Goal: Task Accomplishment & Management: Manage account settings

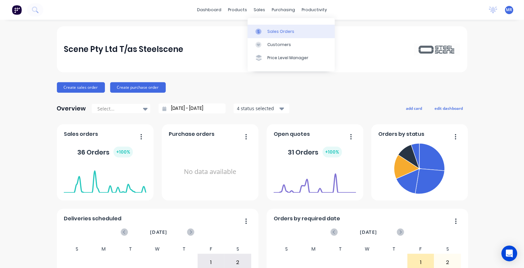
click at [269, 26] on link "Sales Orders" at bounding box center [291, 31] width 87 height 13
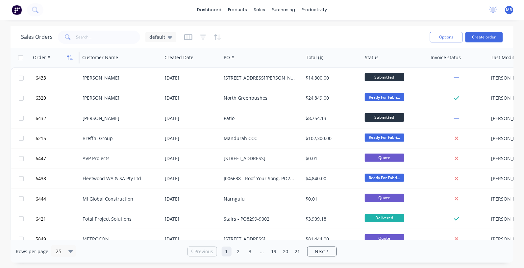
click at [73, 56] on icon "button" at bounding box center [70, 57] width 6 height 5
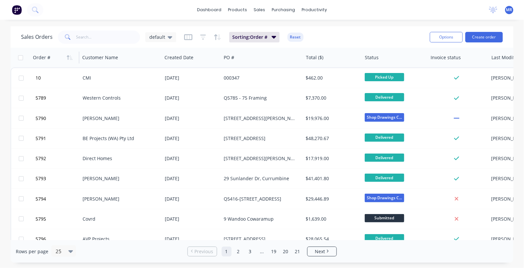
click at [73, 56] on icon "button" at bounding box center [70, 57] width 6 height 5
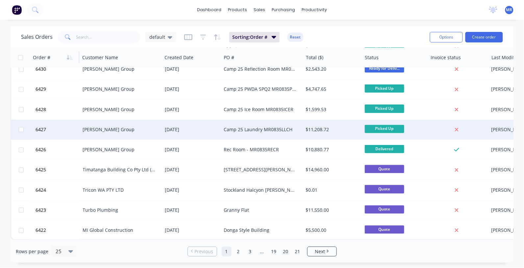
scroll to position [334, 0]
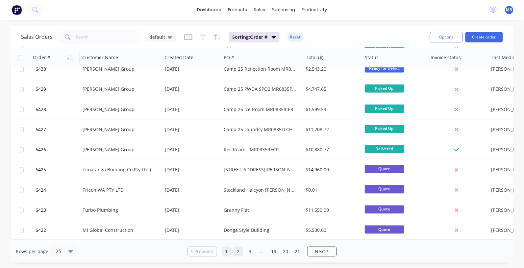
click at [239, 250] on link "2" at bounding box center [238, 252] width 10 height 10
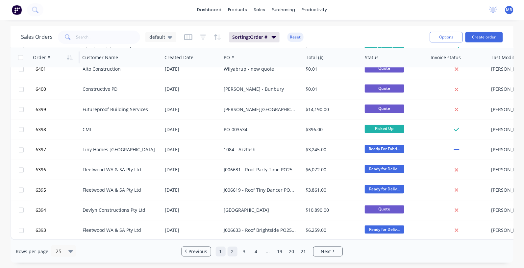
click at [224, 249] on link "1" at bounding box center [221, 252] width 10 height 10
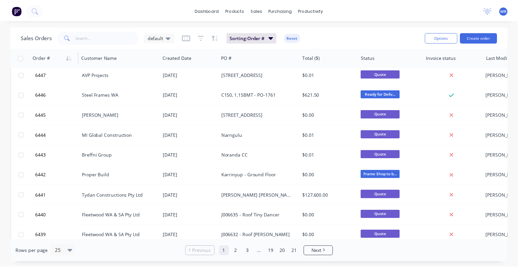
scroll to position [0, 0]
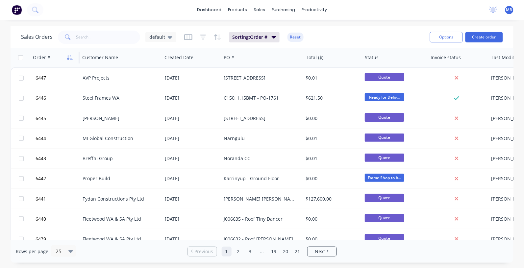
click at [67, 58] on icon "button" at bounding box center [70, 57] width 6 height 5
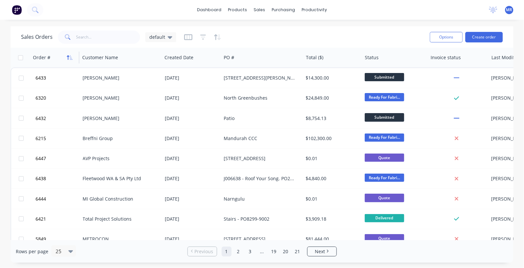
click at [68, 57] on icon "button" at bounding box center [70, 57] width 6 height 5
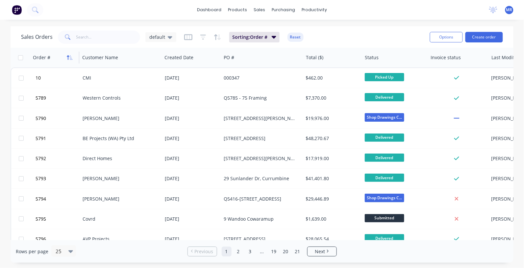
click at [70, 59] on icon "button" at bounding box center [70, 57] width 6 height 5
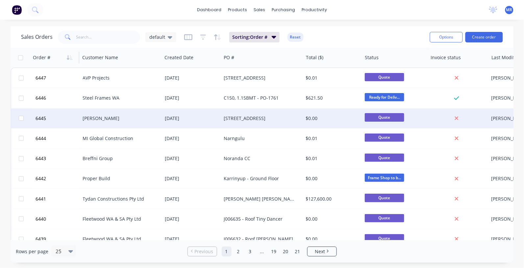
click at [97, 116] on div "[PERSON_NAME]" at bounding box center [119, 118] width 73 height 7
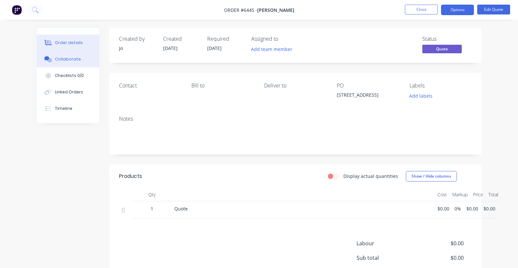
click at [67, 59] on div "Collaborate" at bounding box center [68, 59] width 26 height 6
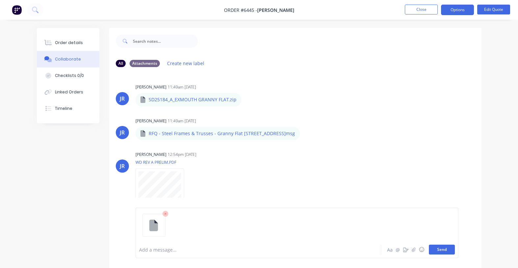
click at [446, 250] on button "Send" at bounding box center [442, 250] width 26 height 10
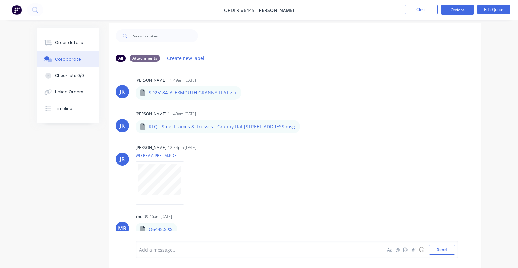
scroll to position [10, 0]
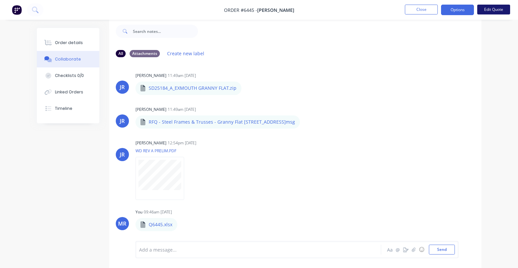
click at [491, 9] on button "Edit Quote" at bounding box center [493, 10] width 33 height 10
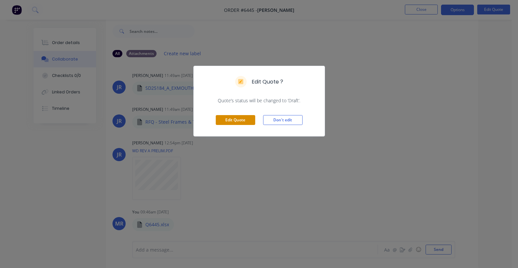
click at [245, 116] on button "Edit Quote" at bounding box center [235, 120] width 39 height 10
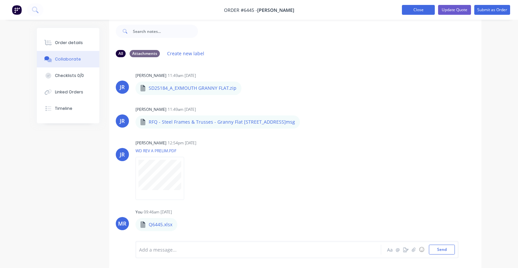
click at [415, 11] on button "Close" at bounding box center [418, 10] width 33 height 10
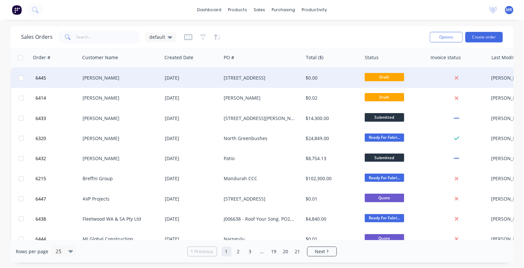
click at [185, 79] on div "[DATE]" at bounding box center [192, 78] width 54 height 7
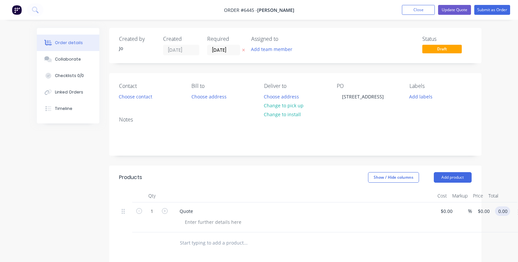
click at [501, 208] on input "0.00" at bounding box center [503, 211] width 12 height 10
type input "0.01"
type input "$0.01"
click at [374, 35] on div "Created by [PERSON_NAME] Created [DATE] Required [DATE] Assigned to Add team me…" at bounding box center [295, 45] width 372 height 35
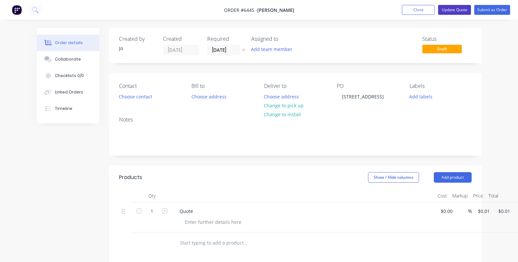
click at [450, 11] on button "Update Quote" at bounding box center [454, 10] width 33 height 10
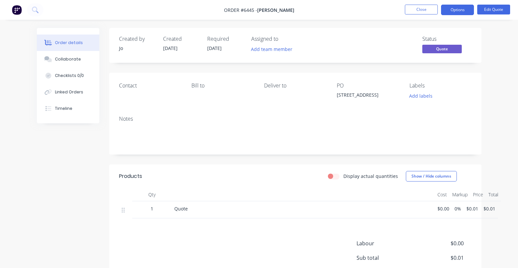
drag, startPoint x: 423, startPoint y: 12, endPoint x: 426, endPoint y: 27, distance: 14.8
click at [422, 15] on nav "Order #6445 - [PERSON_NAME] Close Options Edit Quote" at bounding box center [259, 10] width 518 height 20
click at [420, 12] on button "Close" at bounding box center [421, 10] width 33 height 10
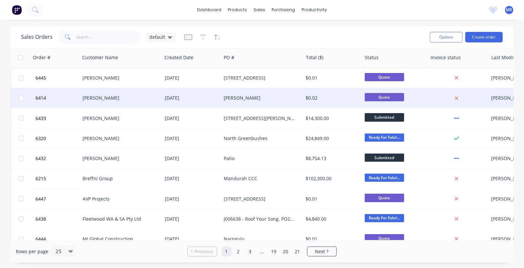
click at [109, 100] on div "[PERSON_NAME]" at bounding box center [119, 98] width 73 height 7
